Goal: Task Accomplishment & Management: Use online tool/utility

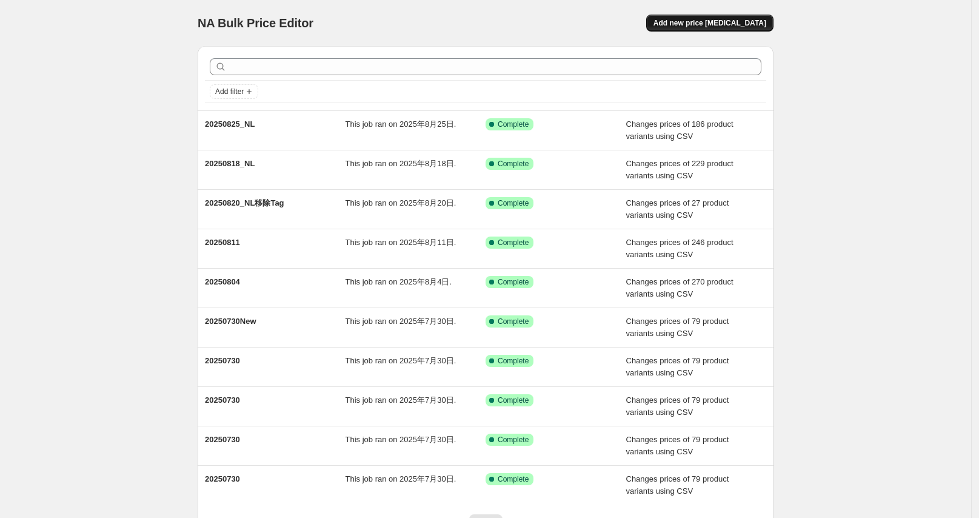
click at [714, 21] on span "Add new price [MEDICAL_DATA]" at bounding box center [710, 23] width 113 height 10
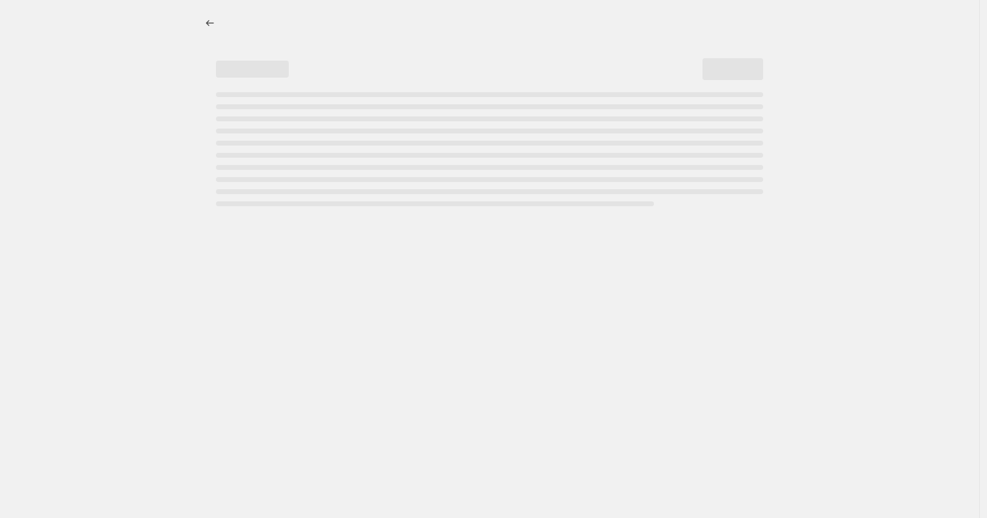
select select "percentage"
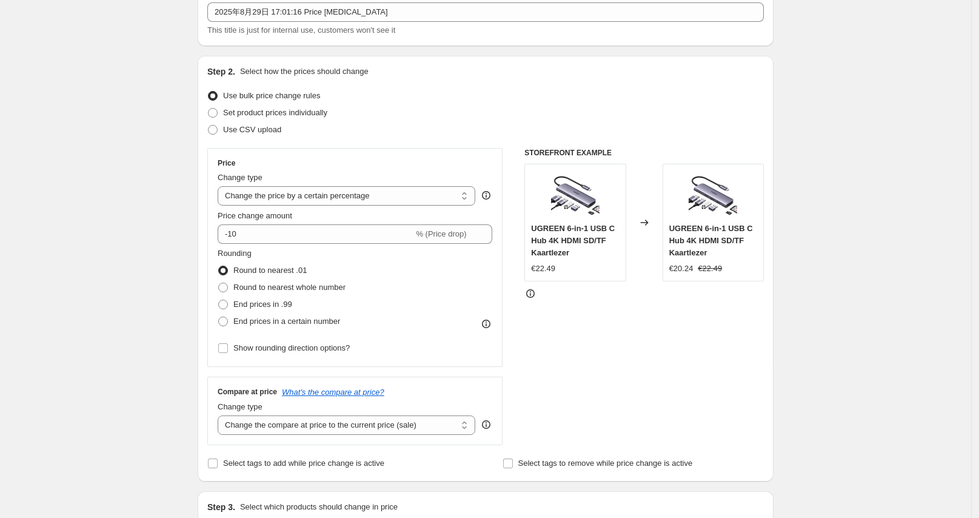
click at [252, 132] on span "Use CSV upload" at bounding box center [252, 129] width 58 height 9
click at [209, 126] on input "Use CSV upload" at bounding box center [208, 125] width 1 height 1
radio input "true"
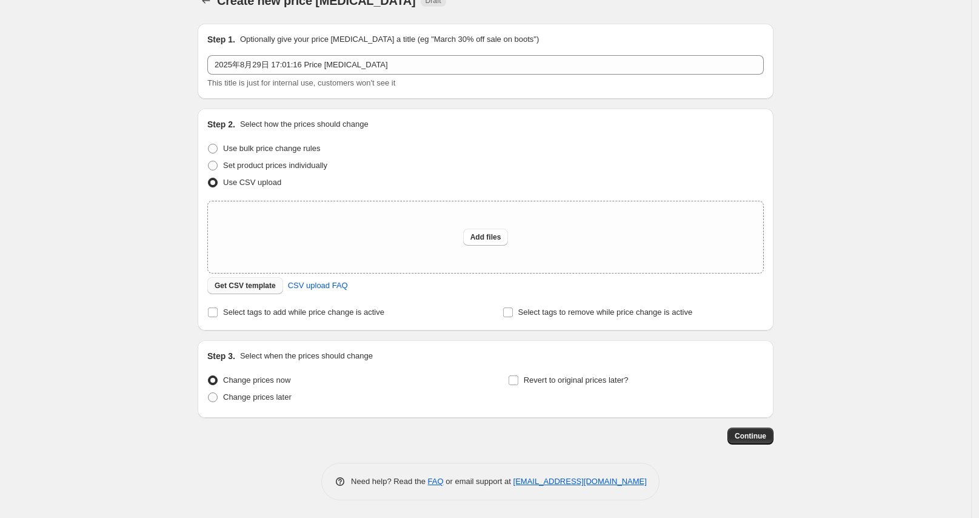
click at [246, 282] on span "Get CSV template" at bounding box center [245, 286] width 61 height 10
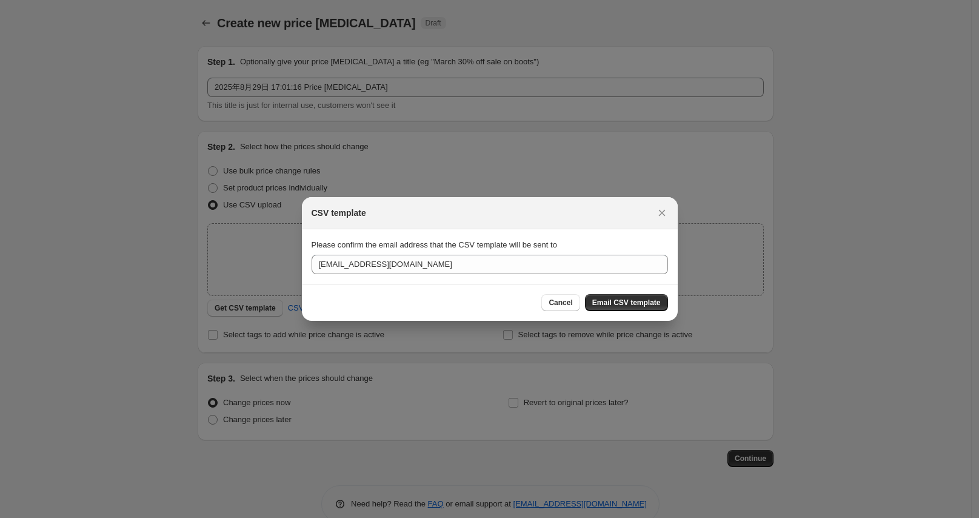
scroll to position [0, 0]
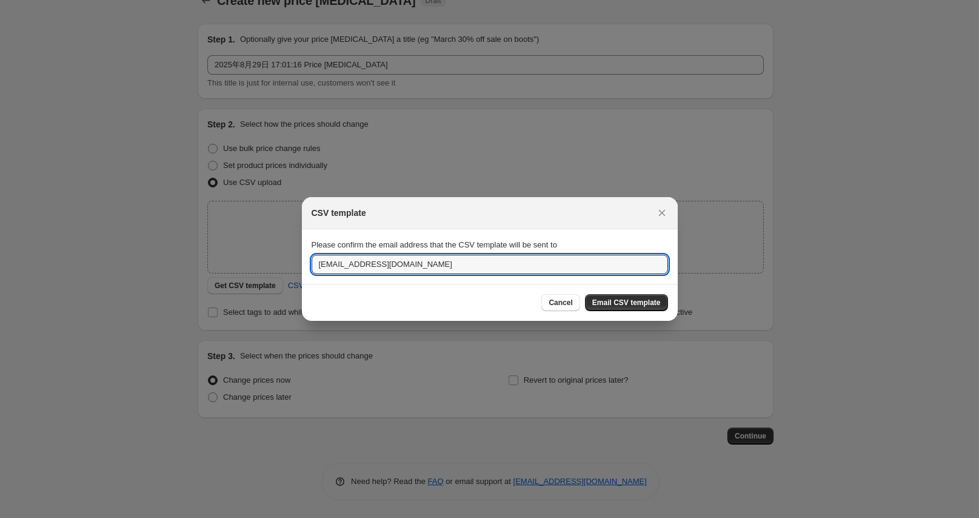
drag, startPoint x: 341, startPoint y: 269, endPoint x: 297, endPoint y: 273, distance: 44.5
click at [297, 517] on div "CSV template Please confirm the email address that the CSV template will be sen…" at bounding box center [489, 518] width 979 height 0
type input "[EMAIL_ADDRESS][DOMAIN_NAME]"
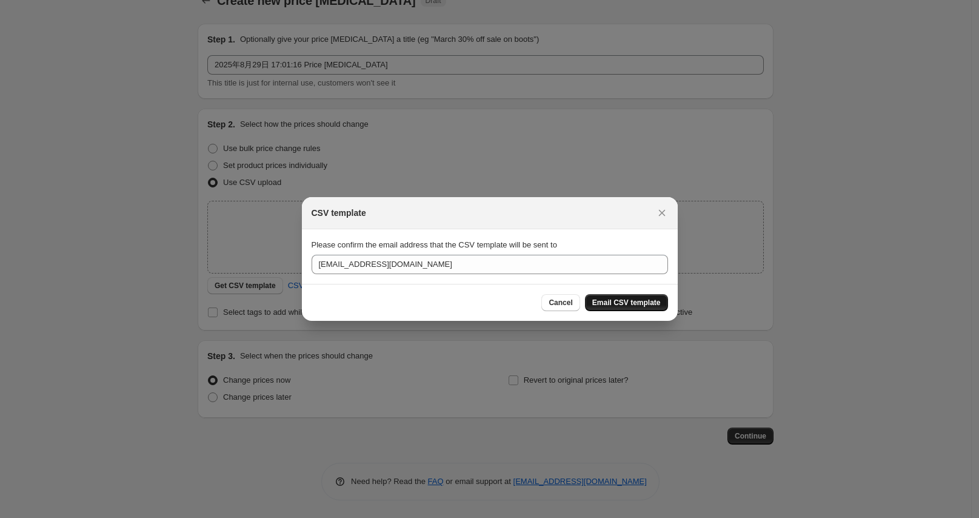
click at [611, 301] on span "Email CSV template" at bounding box center [626, 303] width 69 height 10
